Goal: Transaction & Acquisition: Purchase product/service

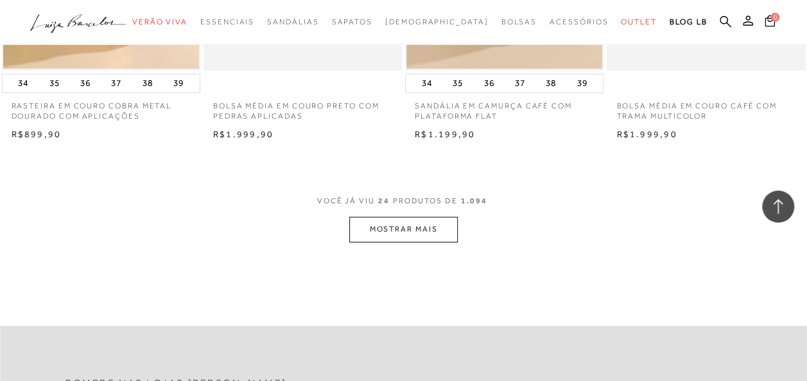
scroll to position [2311, 0]
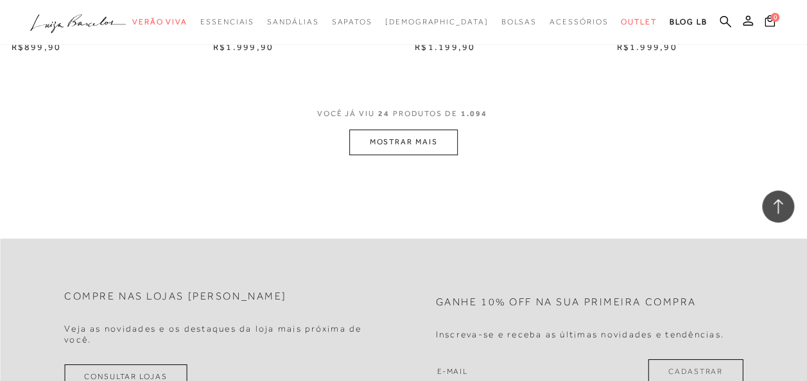
click at [416, 148] on button "MOSTRAR MAIS" at bounding box center [403, 142] width 108 height 25
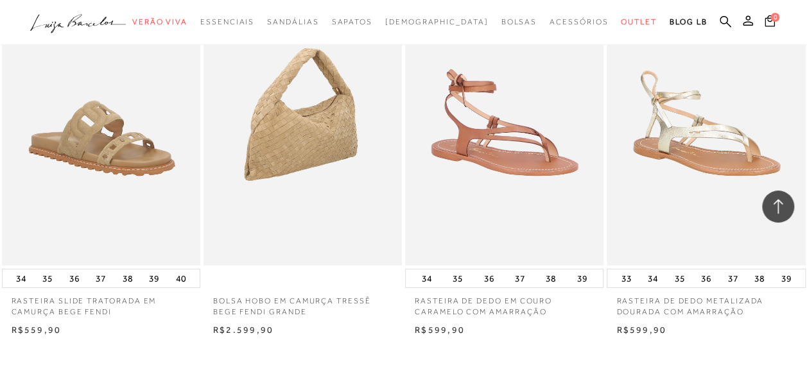
scroll to position [4429, 0]
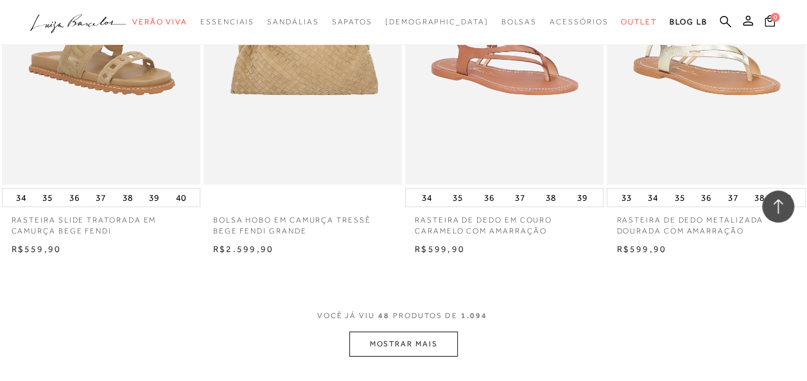
click at [415, 349] on button "MOSTRAR MAIS" at bounding box center [403, 344] width 108 height 25
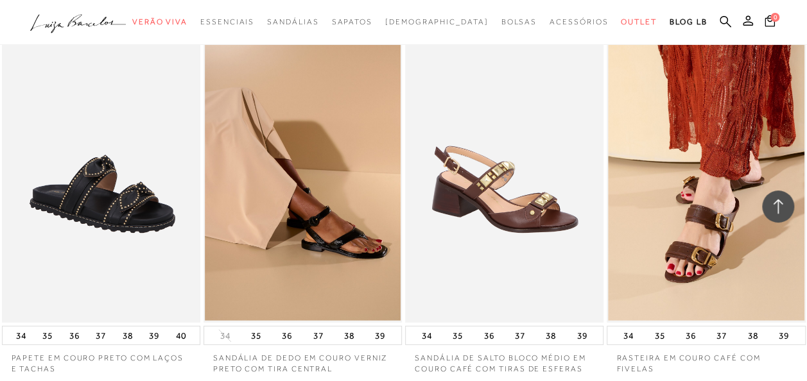
scroll to position [6932, 0]
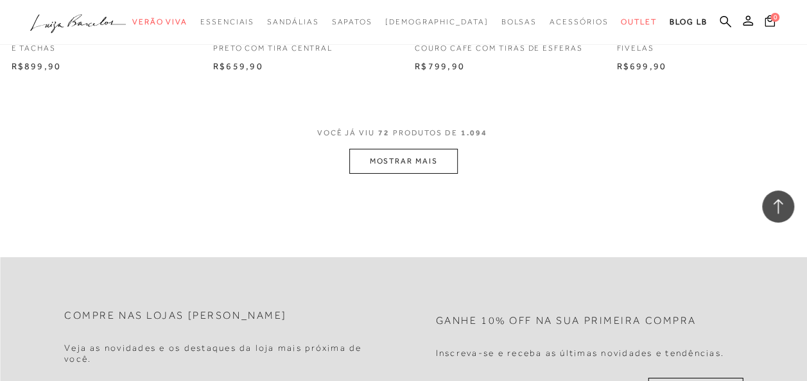
click at [390, 174] on button "MOSTRAR MAIS" at bounding box center [403, 161] width 108 height 25
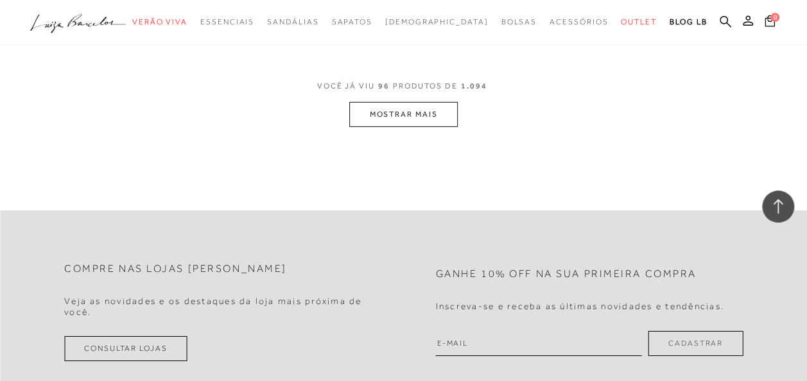
scroll to position [9307, 0]
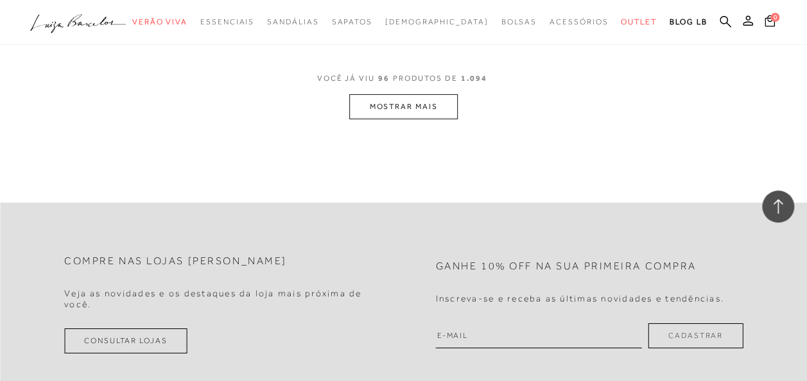
click at [397, 117] on button "MOSTRAR MAIS" at bounding box center [403, 106] width 108 height 25
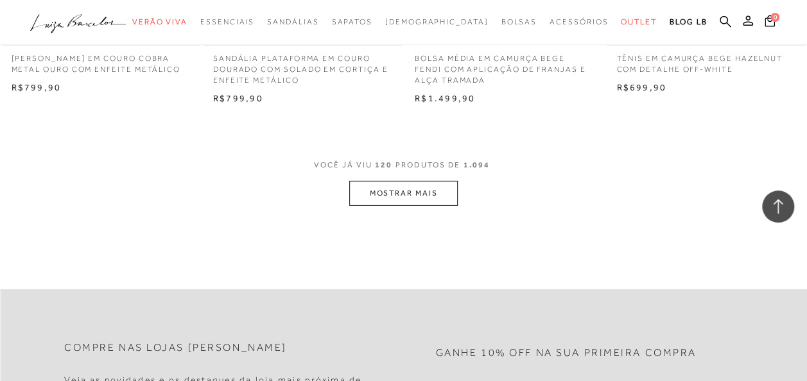
scroll to position [11618, 0]
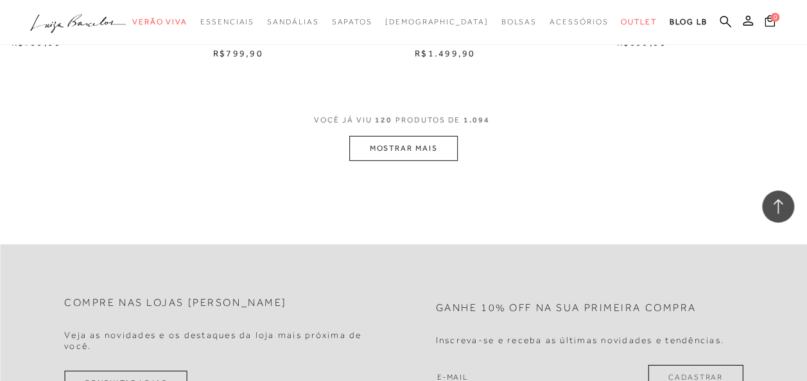
click at [411, 150] on button "MOSTRAR MAIS" at bounding box center [403, 148] width 108 height 25
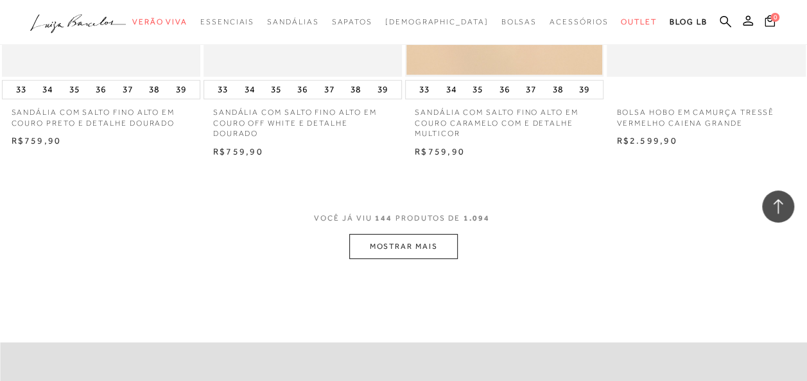
scroll to position [13928, 0]
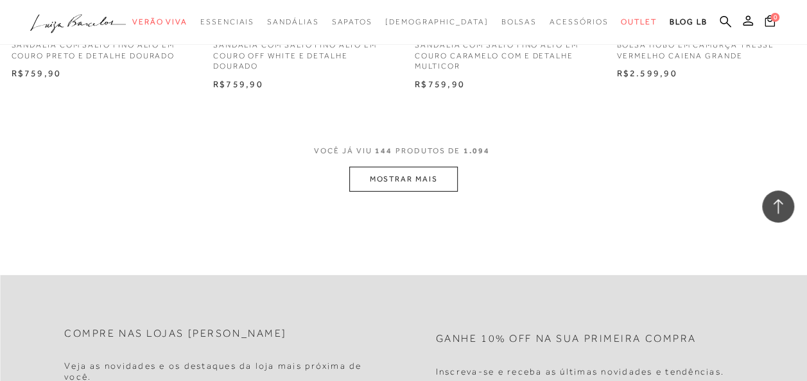
click at [381, 187] on button "MOSTRAR MAIS" at bounding box center [403, 179] width 108 height 25
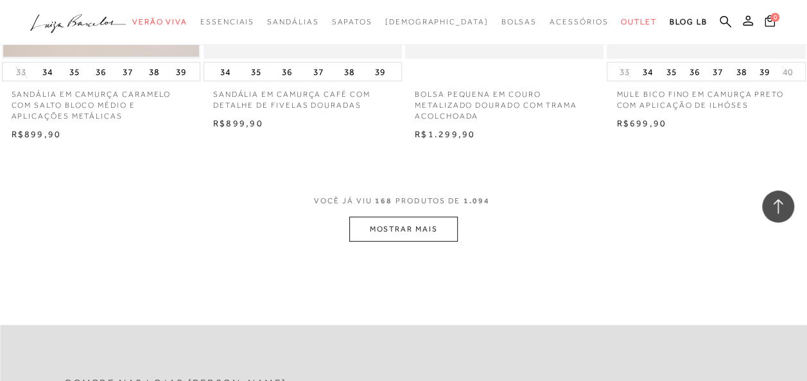
scroll to position [16239, 0]
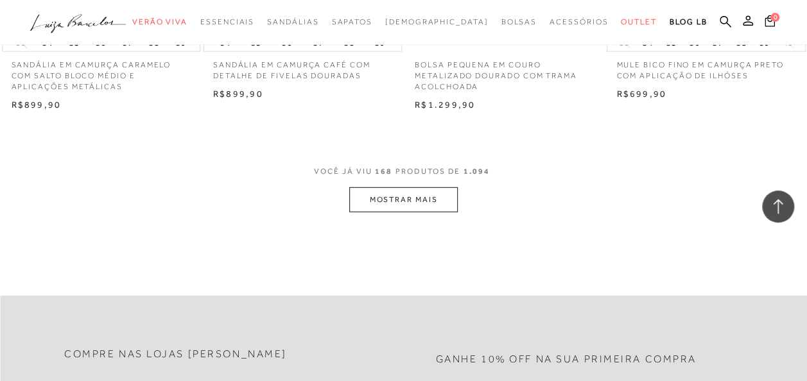
click at [397, 205] on button "MOSTRAR MAIS" at bounding box center [403, 199] width 108 height 25
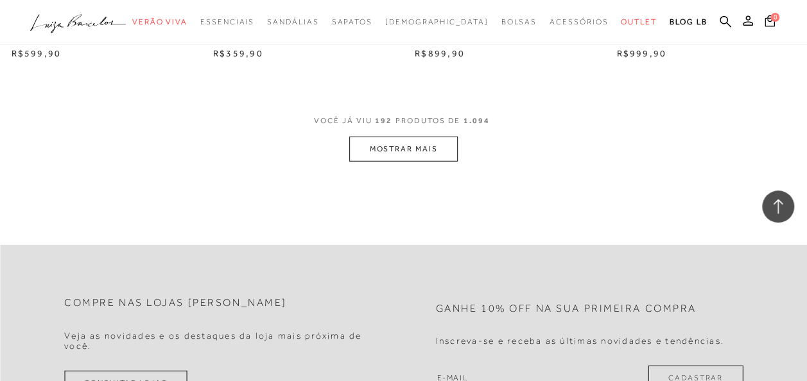
scroll to position [18614, 0]
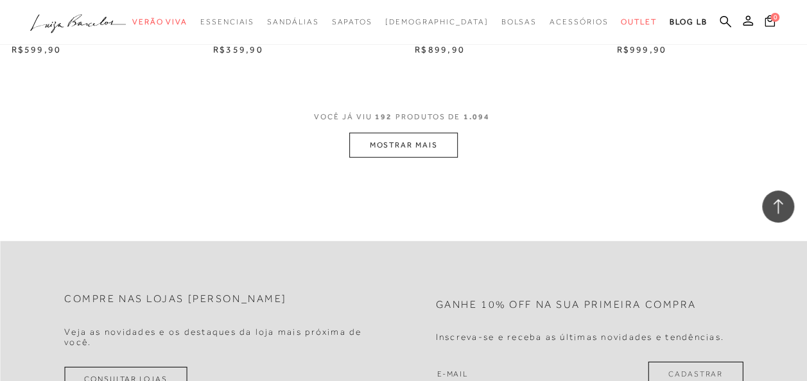
click at [384, 158] on button "MOSTRAR MAIS" at bounding box center [403, 145] width 108 height 25
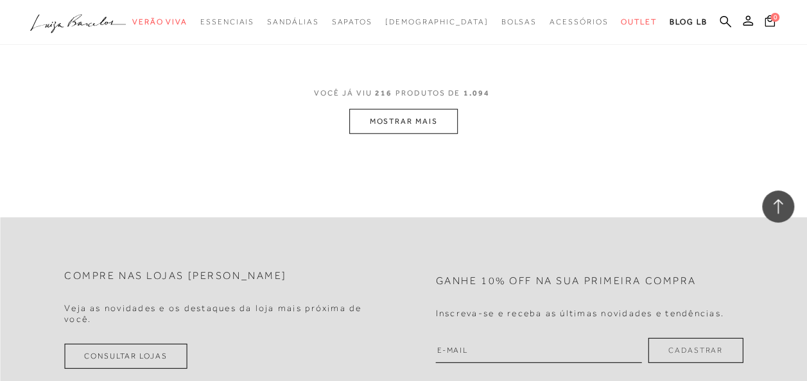
scroll to position [20989, 0]
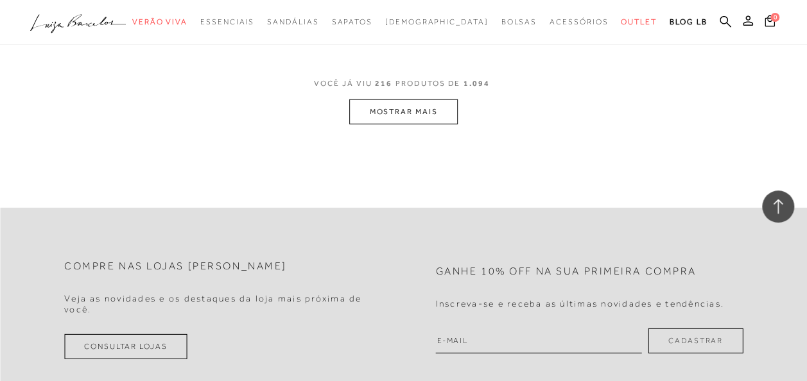
click at [402, 125] on button "MOSTRAR MAIS" at bounding box center [403, 111] width 108 height 25
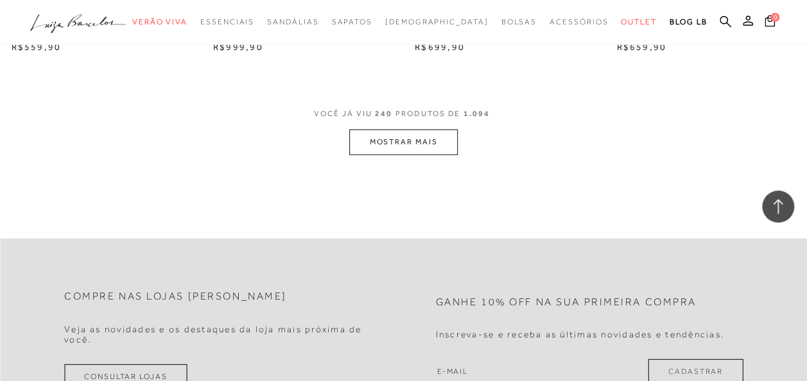
scroll to position [23305, 0]
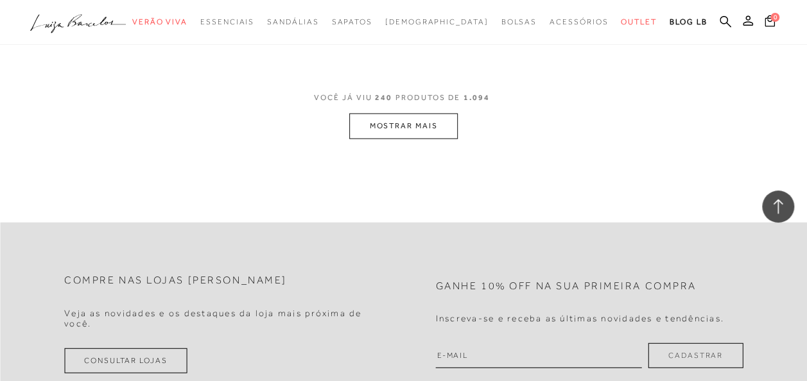
click at [416, 139] on button "MOSTRAR MAIS" at bounding box center [403, 126] width 108 height 25
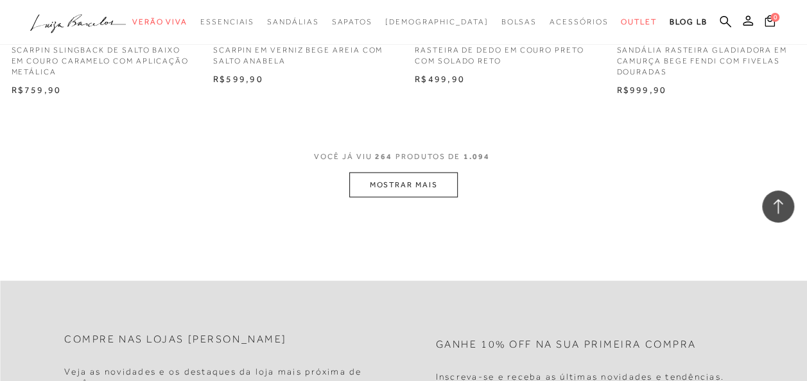
scroll to position [25592, 0]
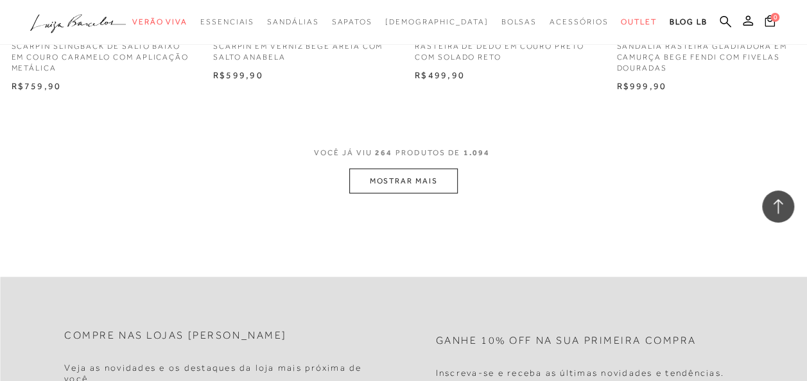
click at [379, 194] on button "MOSTRAR MAIS" at bounding box center [403, 181] width 108 height 25
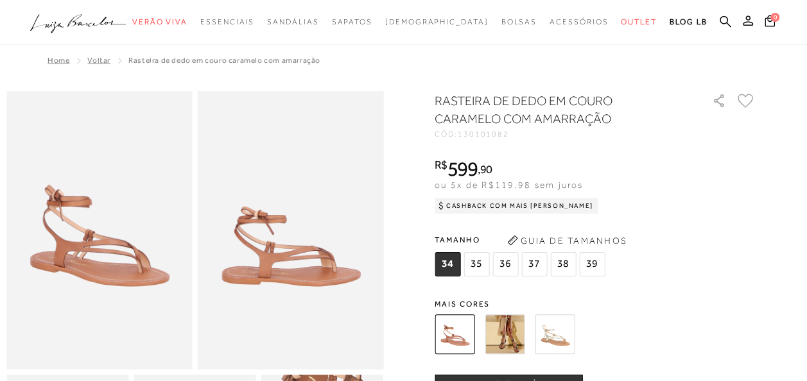
click at [518, 349] on img at bounding box center [505, 335] width 40 height 40
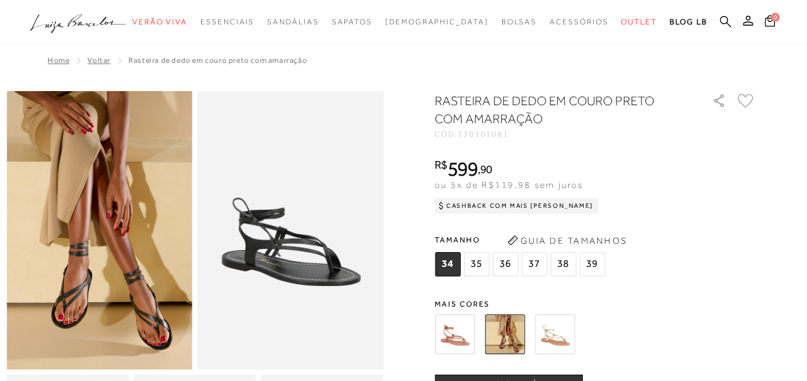
click at [725, 24] on icon at bounding box center [726, 21] width 12 height 12
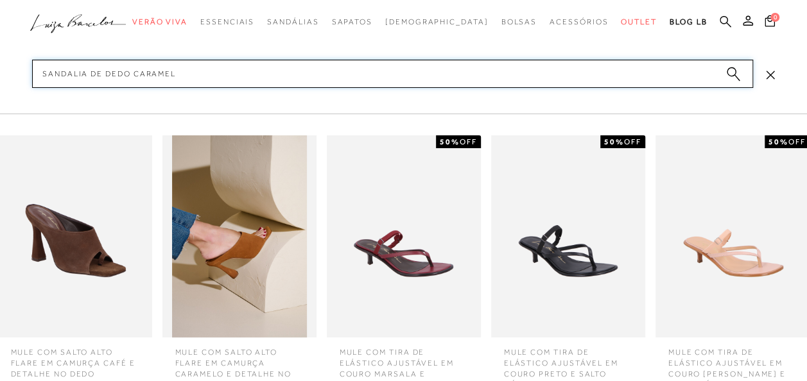
type input "sandalia de dedo caramelo"
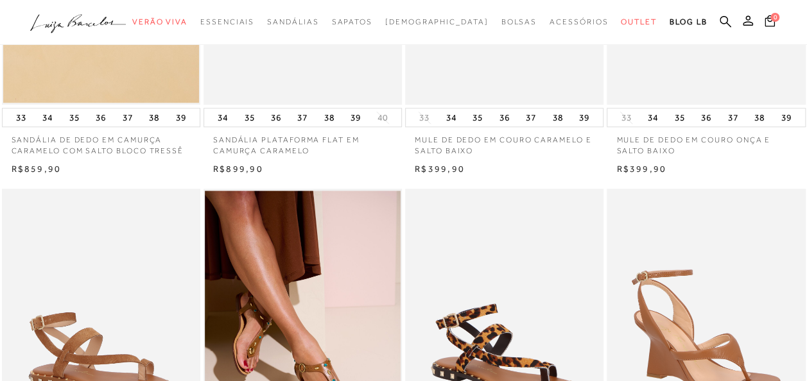
scroll to position [834, 0]
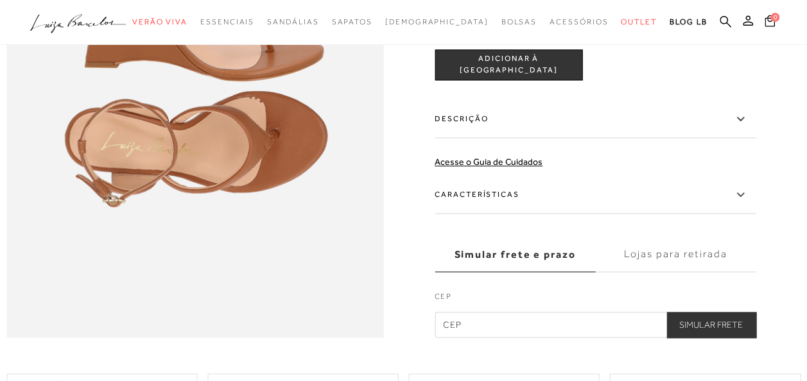
scroll to position [642, 0]
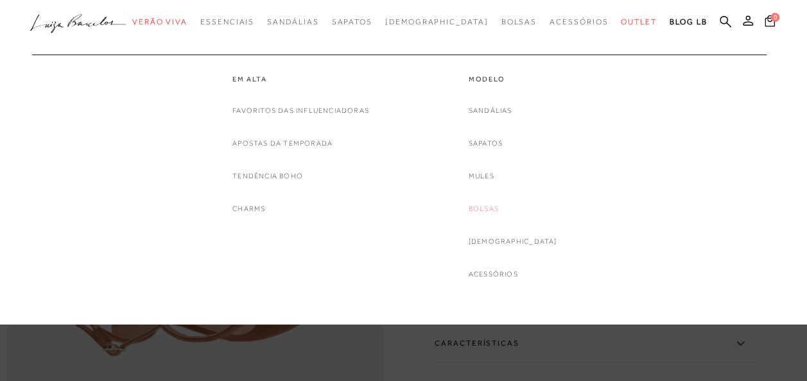
click at [499, 205] on link "Bolsas" at bounding box center [484, 208] width 30 height 13
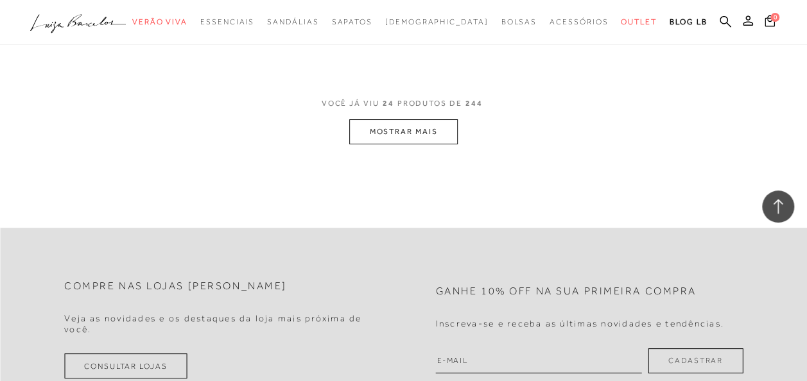
scroll to position [2311, 0]
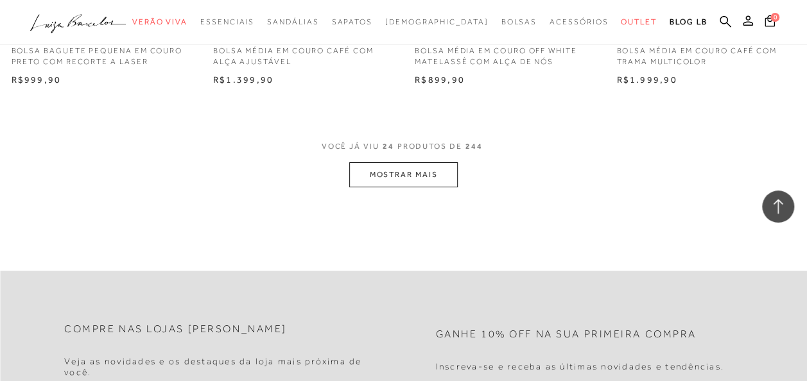
click at [402, 185] on button "MOSTRAR MAIS" at bounding box center [403, 174] width 108 height 25
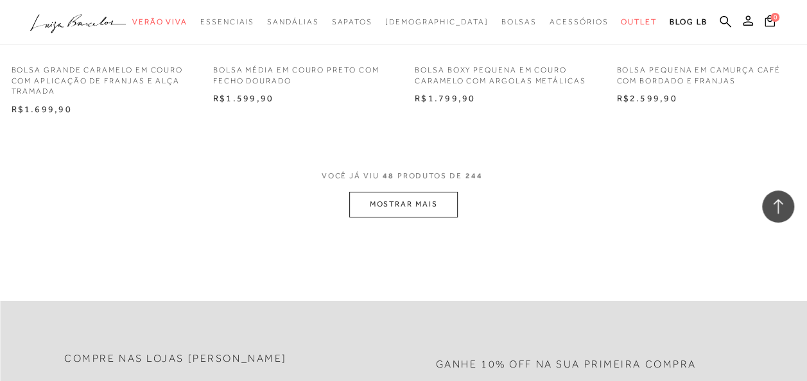
scroll to position [4621, 0]
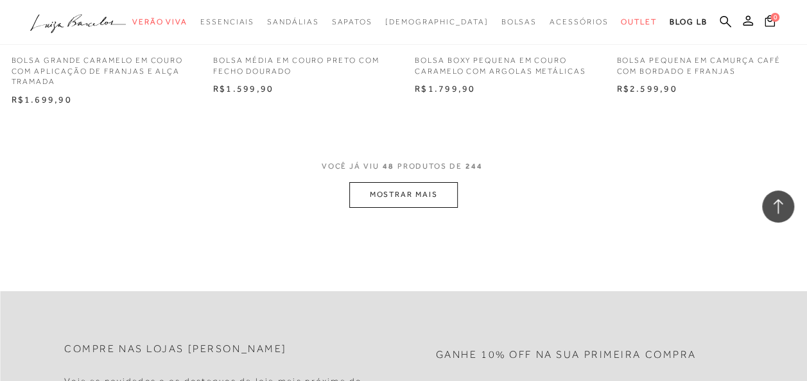
click at [400, 202] on button "MOSTRAR MAIS" at bounding box center [403, 194] width 108 height 25
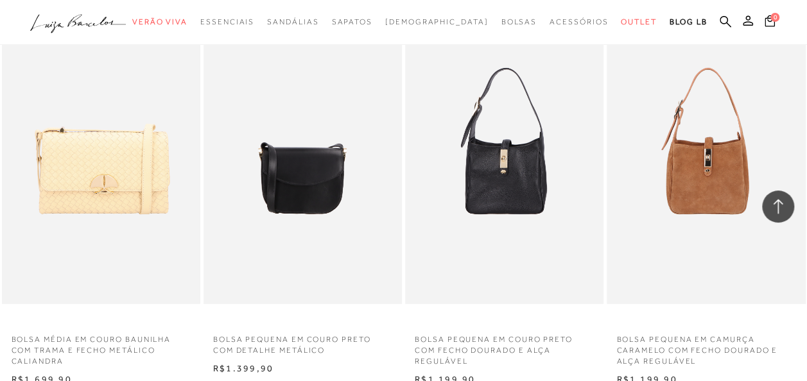
scroll to position [6868, 0]
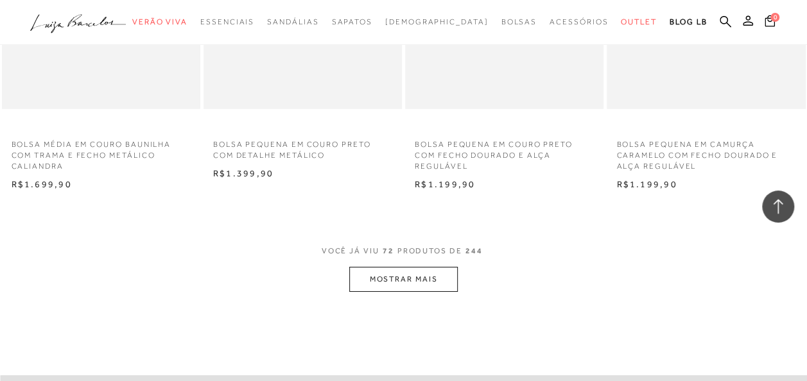
click at [401, 289] on button "MOSTRAR MAIS" at bounding box center [403, 279] width 108 height 25
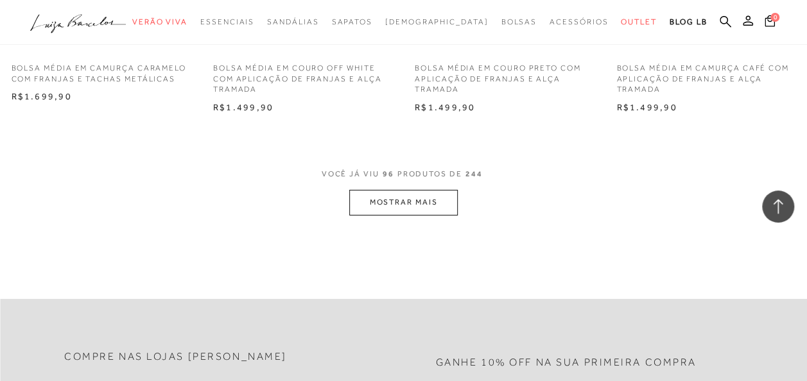
scroll to position [9307, 0]
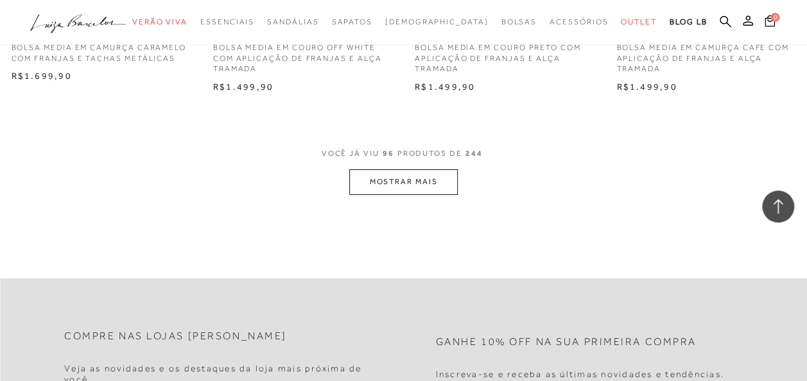
click at [381, 176] on button "MOSTRAR MAIS" at bounding box center [403, 181] width 108 height 25
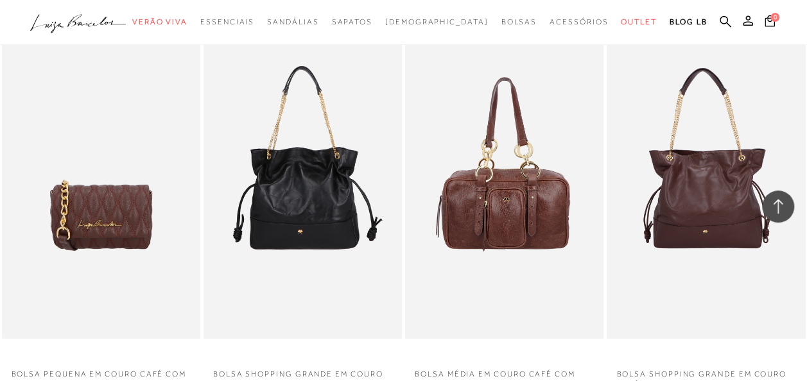
scroll to position [11553, 0]
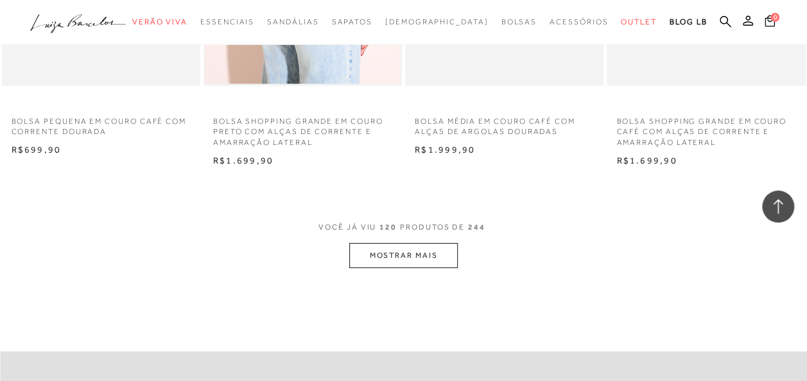
click at [407, 261] on button "MOSTRAR MAIS" at bounding box center [403, 255] width 108 height 25
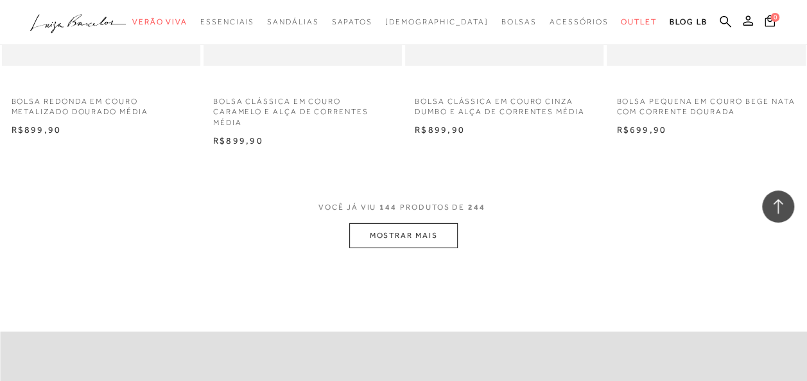
scroll to position [14057, 0]
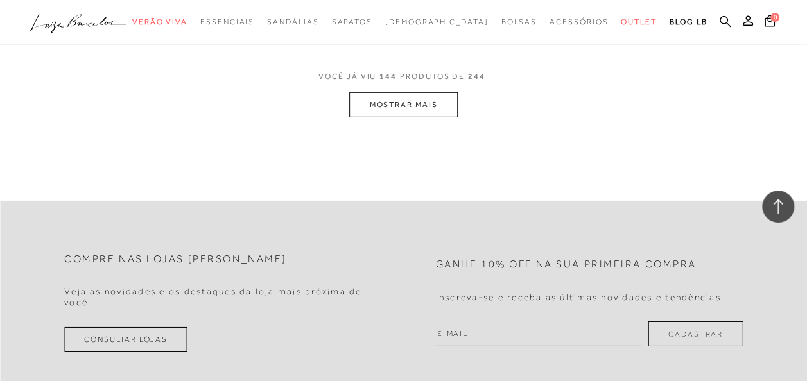
click at [397, 95] on button "MOSTRAR MAIS" at bounding box center [403, 104] width 108 height 25
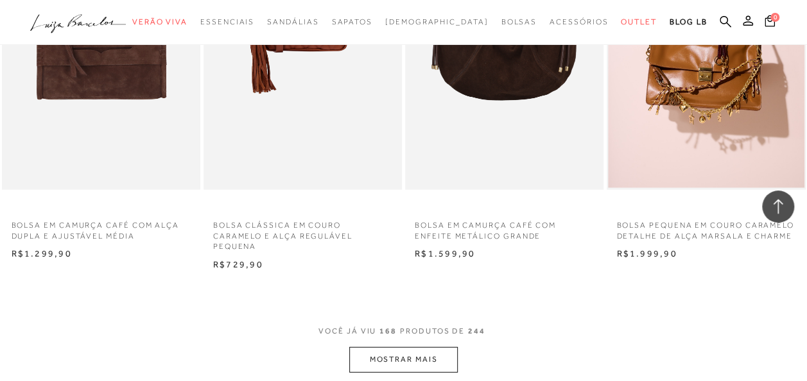
scroll to position [16303, 0]
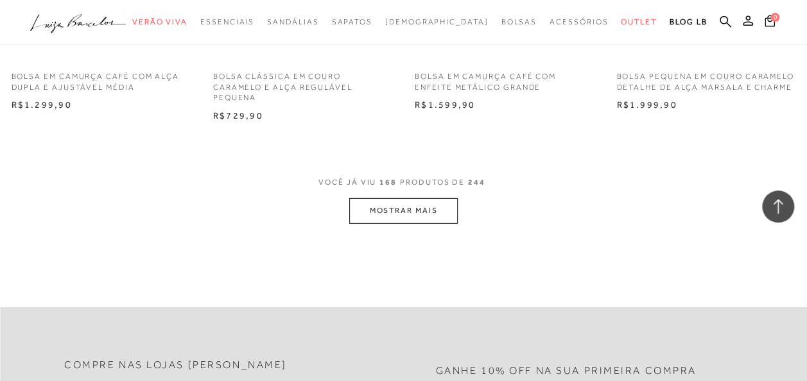
click at [391, 204] on button "MOSTRAR MAIS" at bounding box center [403, 210] width 108 height 25
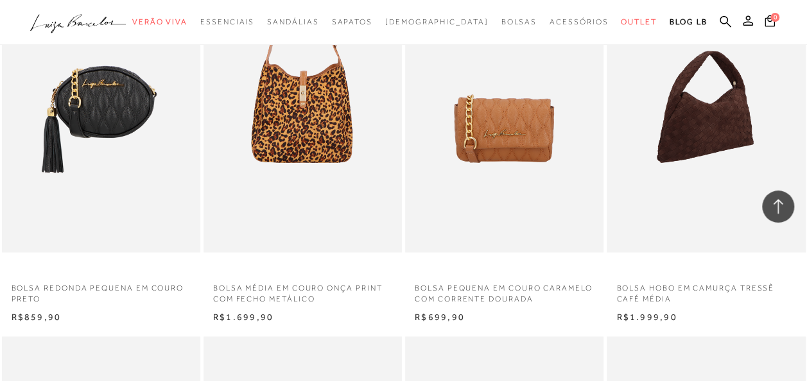
scroll to position [18036, 0]
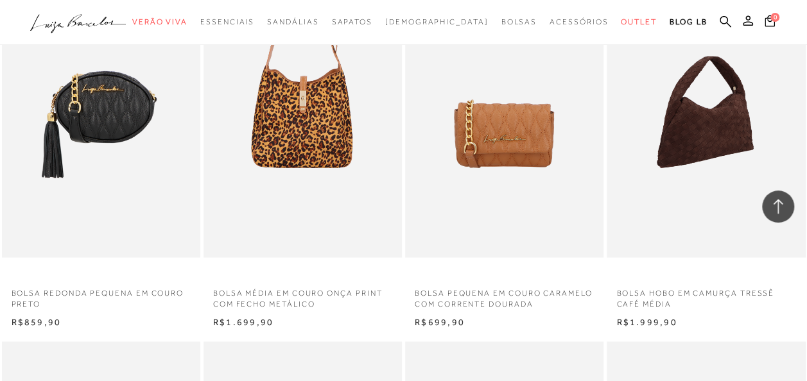
click at [693, 145] on img at bounding box center [706, 109] width 197 height 298
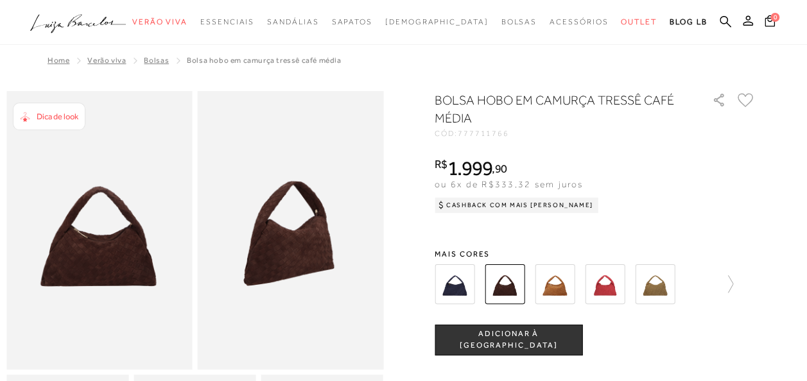
click at [666, 286] on img at bounding box center [655, 284] width 40 height 40
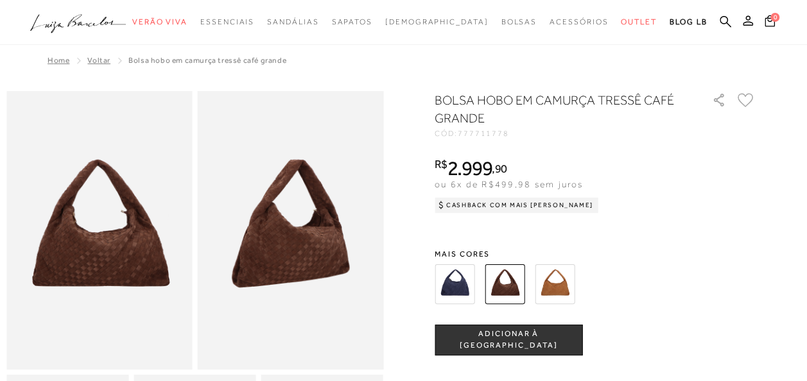
click at [682, 336] on div "COMPRAR ADICIONAR À [GEOGRAPHIC_DATA]" at bounding box center [595, 340] width 321 height 31
